Goal: Task Accomplishment & Management: Manage account settings

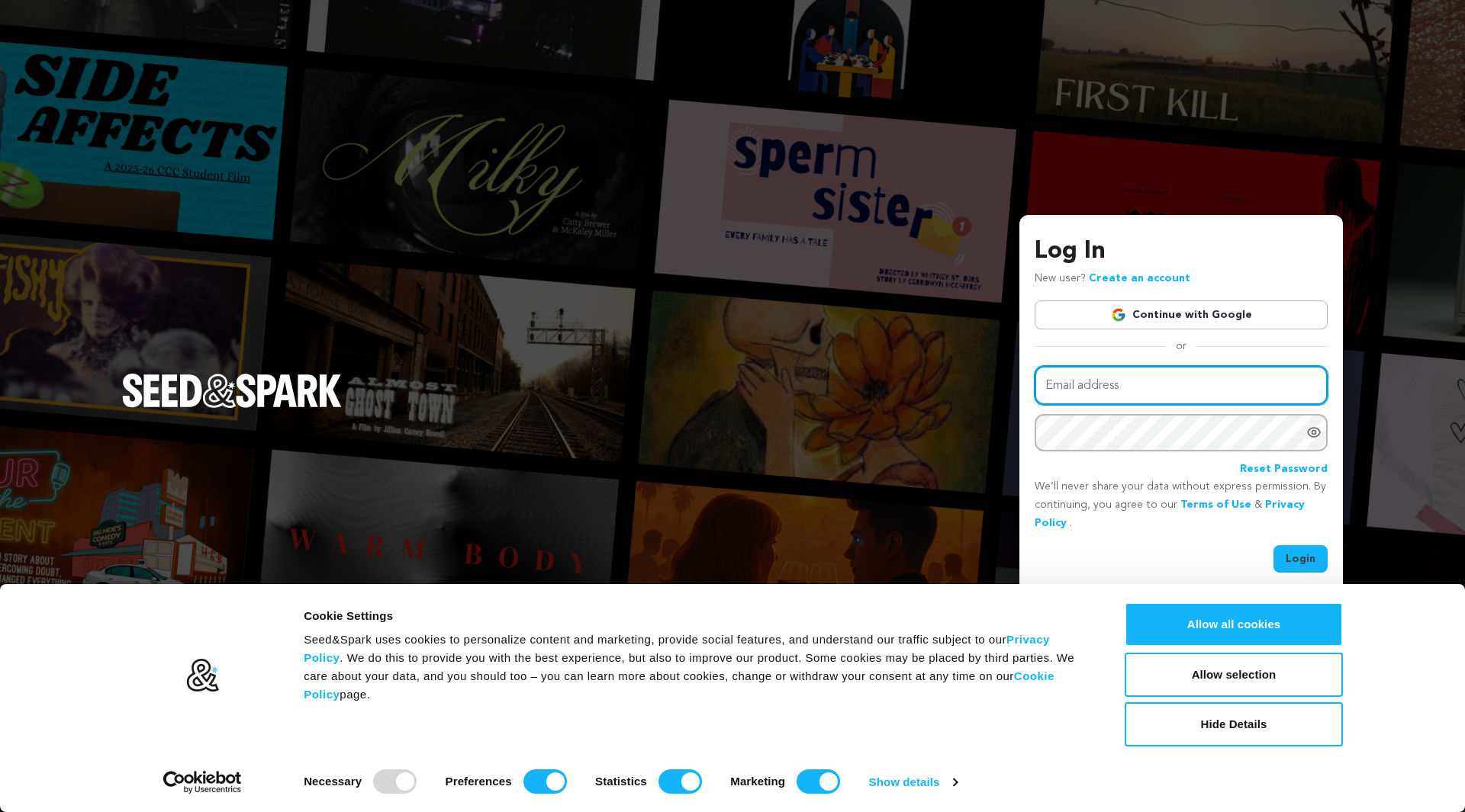
click at [1186, 372] on input "Email address" at bounding box center [1180, 385] width 293 height 39
type input "devindmckay@gmail.com"
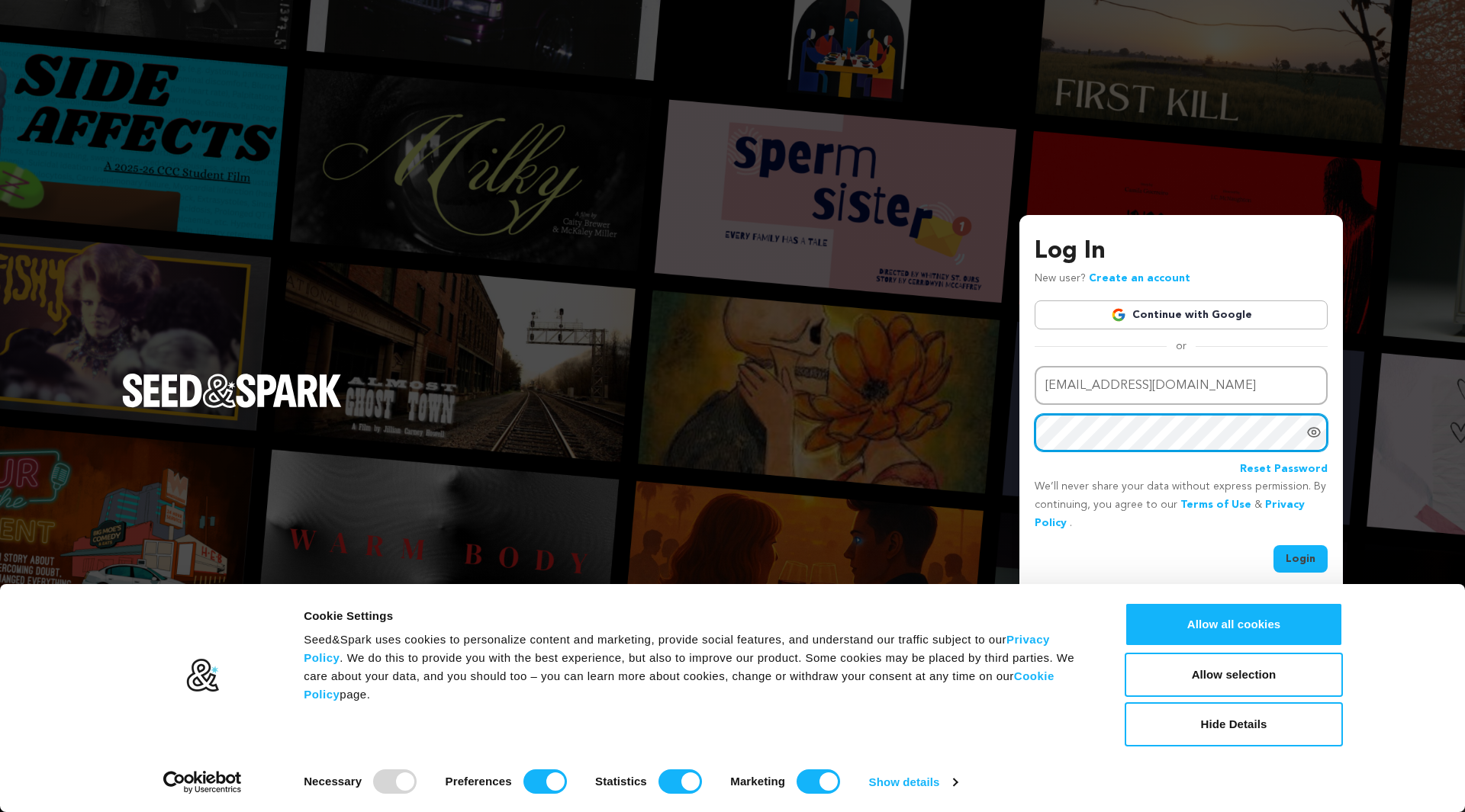
click at [1273, 545] on button "Login" at bounding box center [1300, 558] width 54 height 27
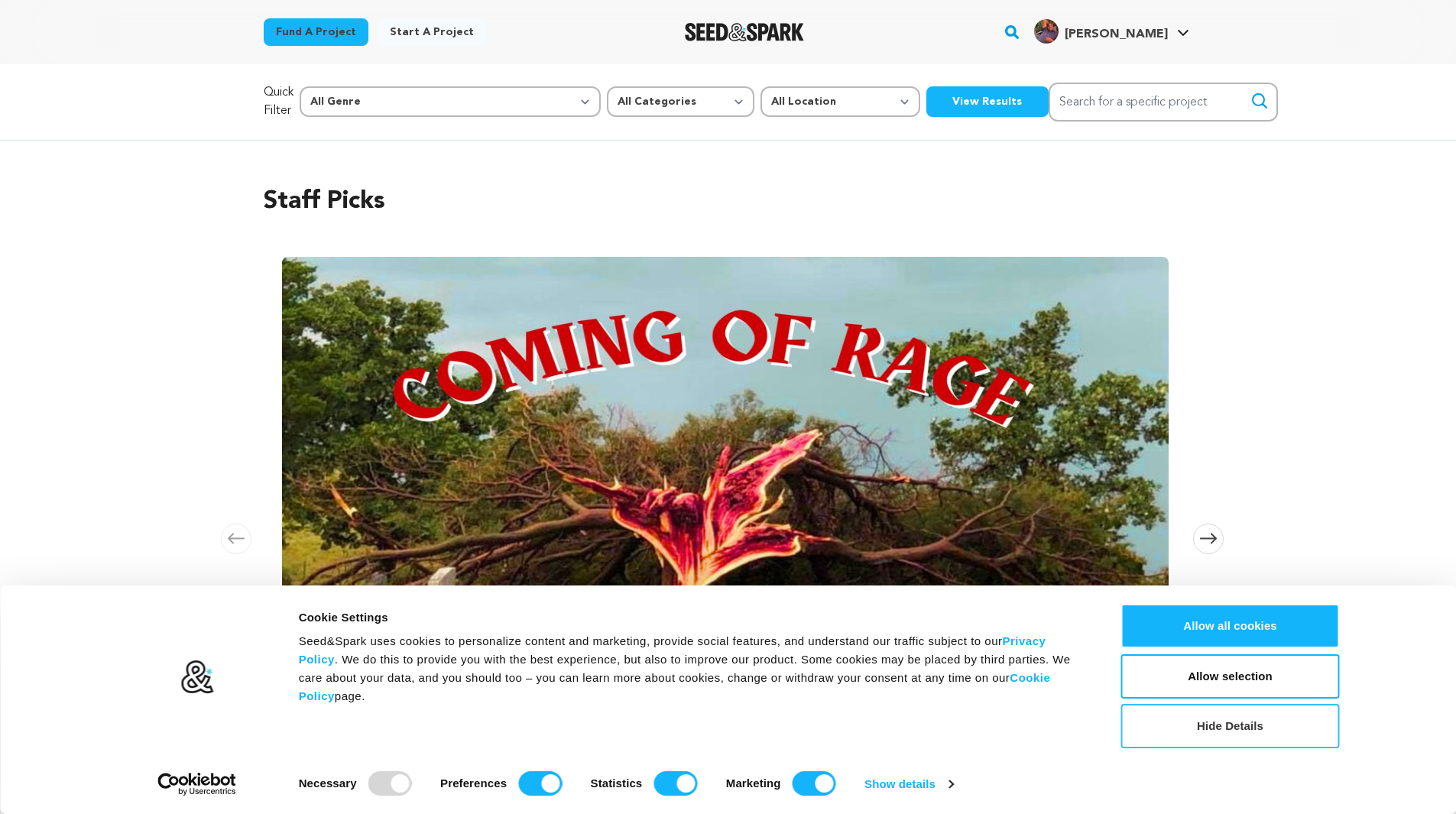
click at [1254, 744] on button "Hide Details" at bounding box center [1230, 727] width 218 height 45
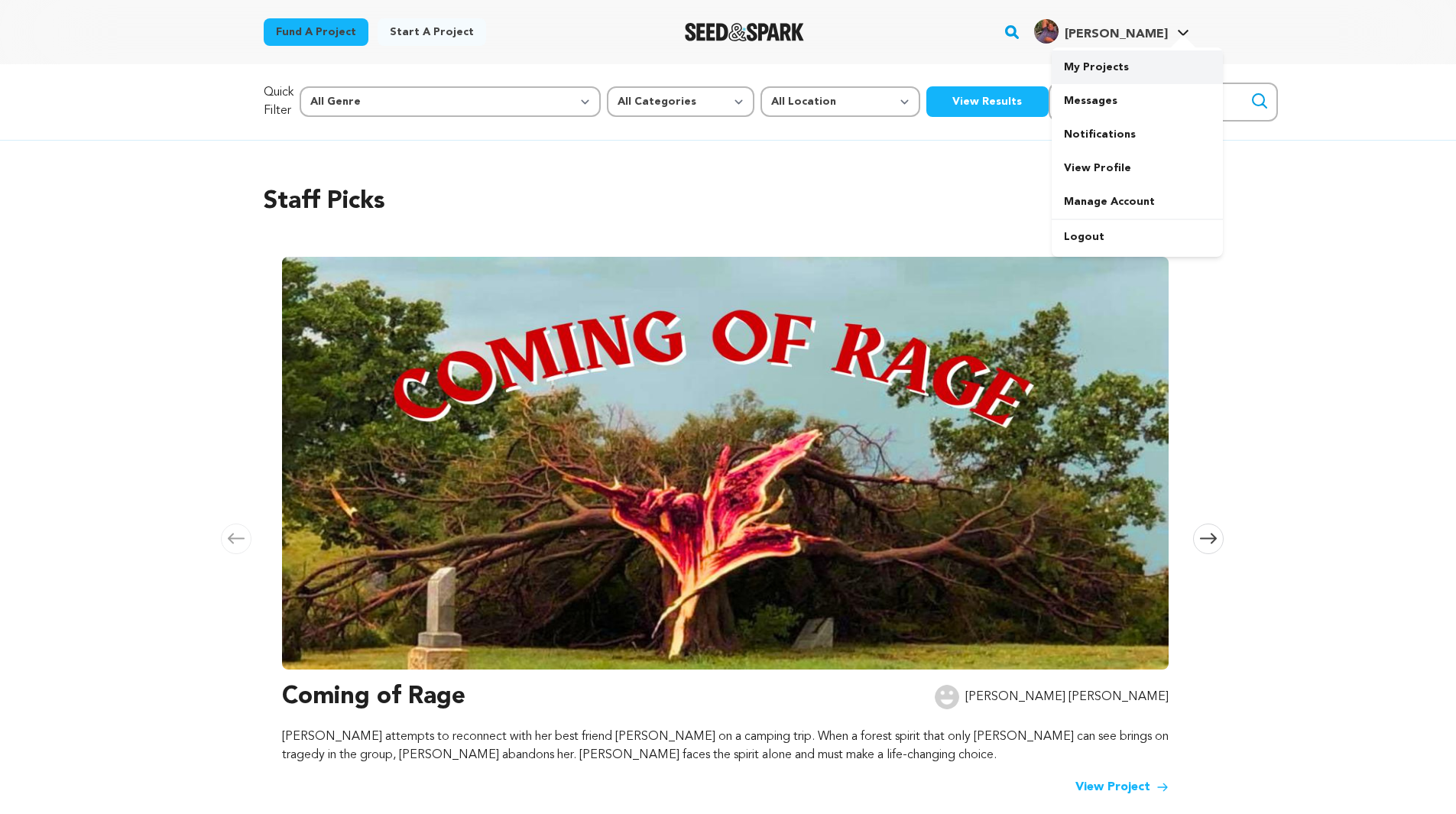
click at [1132, 61] on link "My Projects" at bounding box center [1137, 67] width 171 height 34
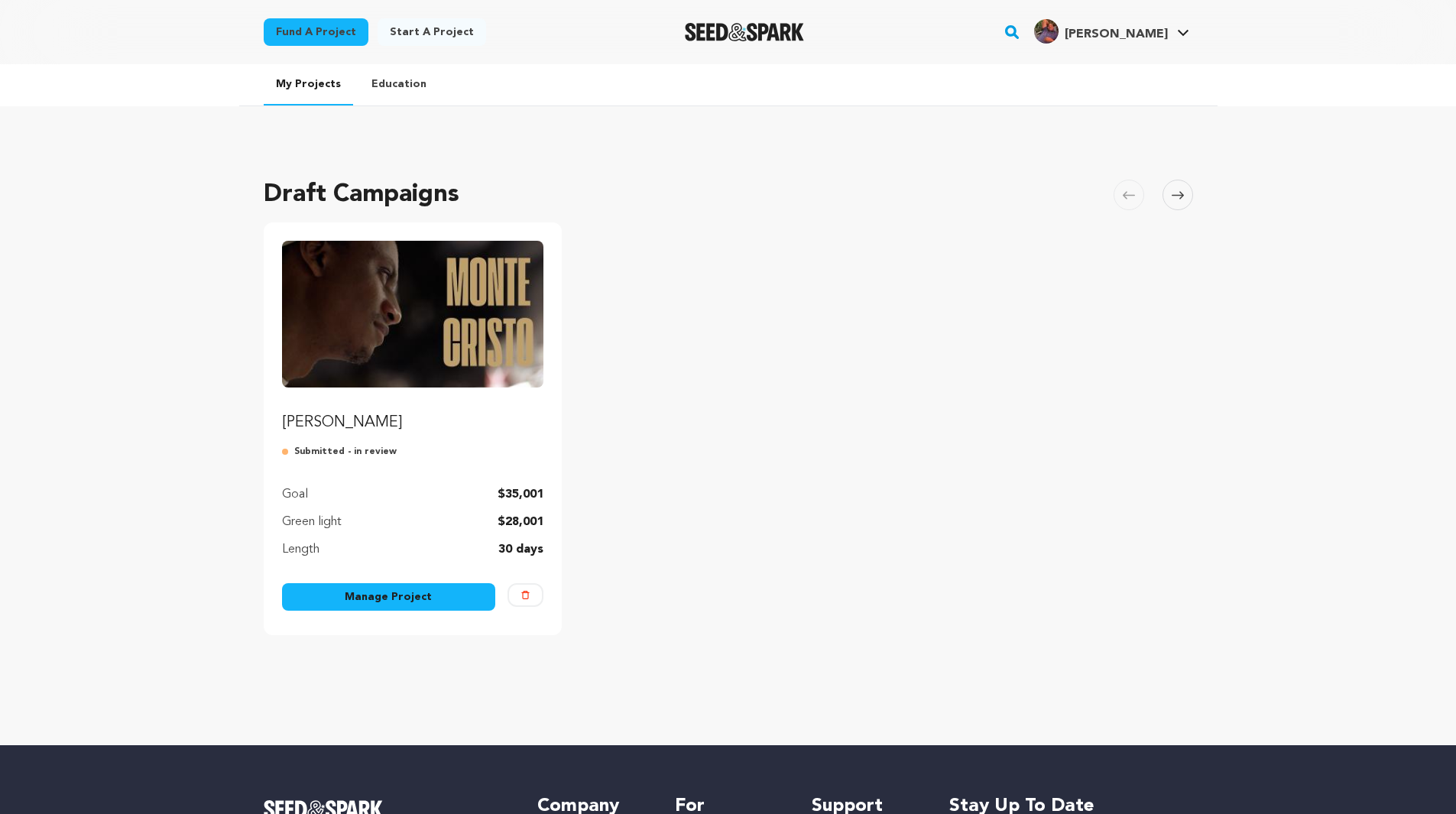
click at [316, 587] on link "Manage Project" at bounding box center [389, 597] width 214 height 27
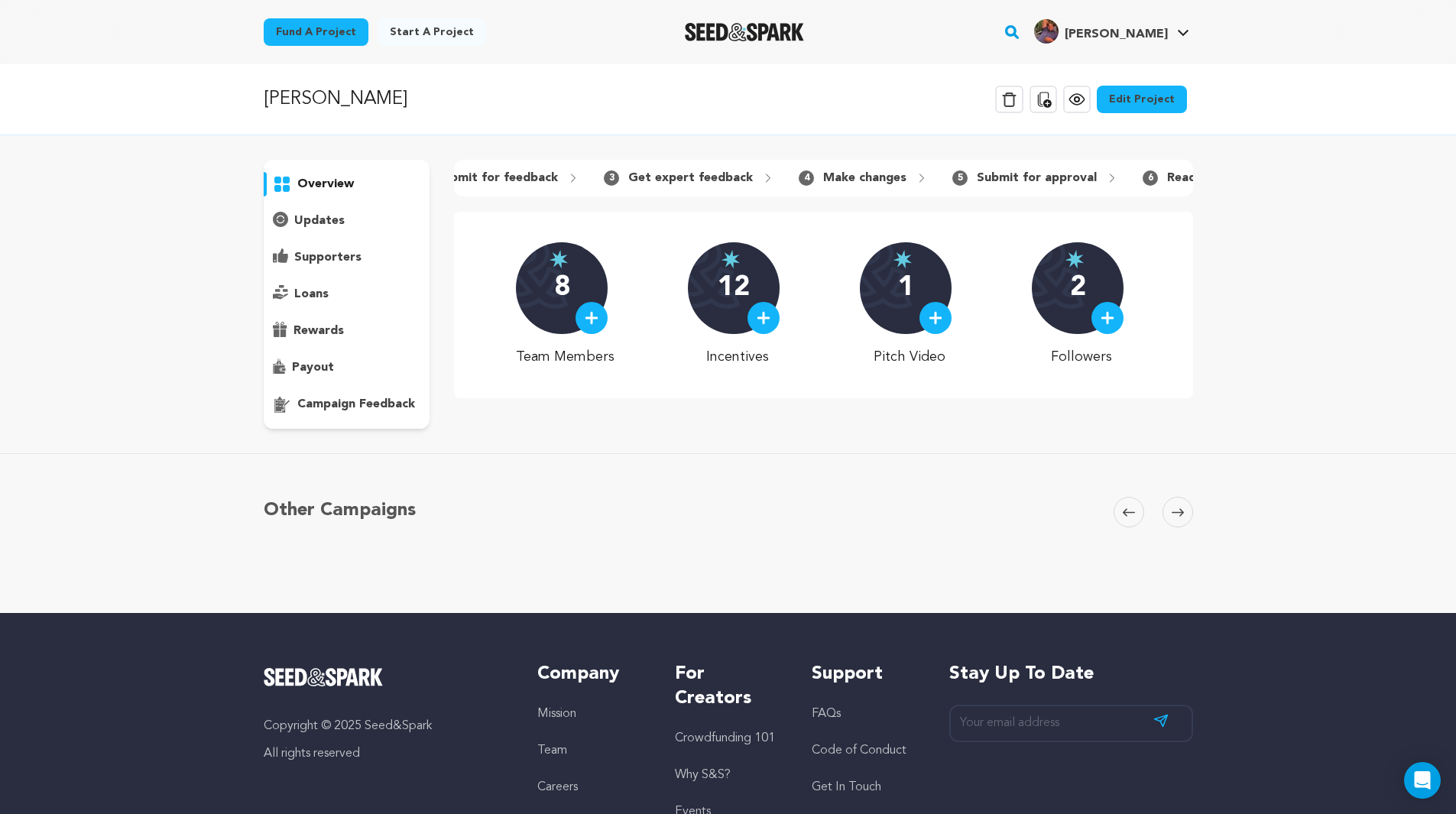
scroll to position [0, 341]
click at [1082, 106] on icon at bounding box center [1077, 99] width 18 height 18
